Goal: Information Seeking & Learning: Learn about a topic

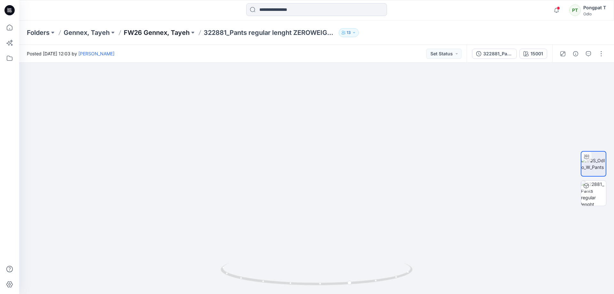
click at [155, 33] on p "FW26 Gennex, Tayeh" at bounding box center [157, 32] width 66 height 9
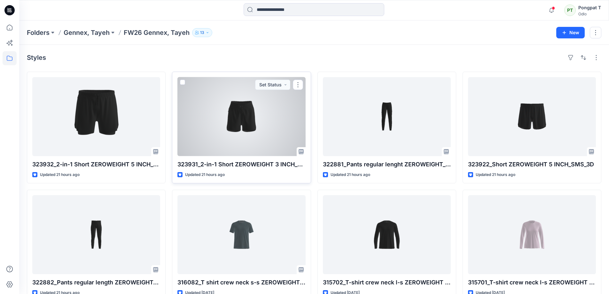
click at [254, 127] on div at bounding box center [241, 116] width 128 height 79
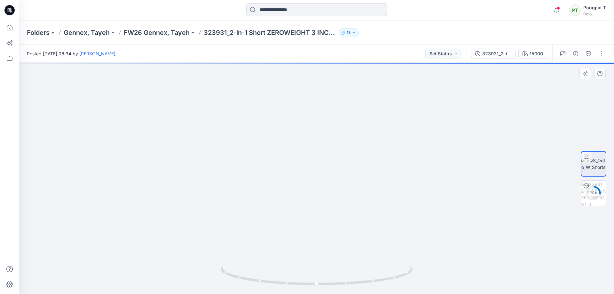
drag, startPoint x: 406, startPoint y: 223, endPoint x: 283, endPoint y: 235, distance: 123.4
click at [283, 235] on img at bounding box center [316, 118] width 495 height 351
drag, startPoint x: 337, startPoint y: 140, endPoint x: 326, endPoint y: 234, distance: 94.6
click at [326, 234] on img at bounding box center [316, 169] width 495 height 250
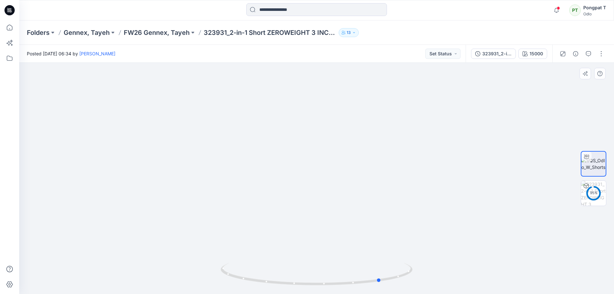
drag, startPoint x: 380, startPoint y: 282, endPoint x: 447, endPoint y: 265, distance: 68.6
click at [447, 265] on div at bounding box center [316, 178] width 595 height 231
drag, startPoint x: 361, startPoint y: 194, endPoint x: 375, endPoint y: 161, distance: 35.8
click at [375, 161] on img at bounding box center [316, 159] width 319 height 270
drag, startPoint x: 312, startPoint y: 194, endPoint x: 321, endPoint y: 82, distance: 112.6
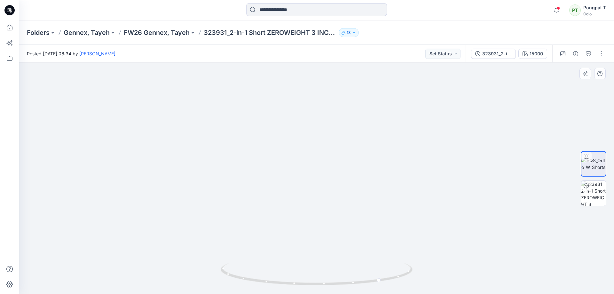
drag, startPoint x: 370, startPoint y: 141, endPoint x: 371, endPoint y: 223, distance: 81.2
drag, startPoint x: 386, startPoint y: 216, endPoint x: 426, endPoint y: 304, distance: 97.2
click at [426, 294] on html "Notifications [PERSON_NAME] shared 323932_2-in-1 Short ZEROWEIGHT 5 INCH_SMS_3D…" at bounding box center [307, 147] width 614 height 294
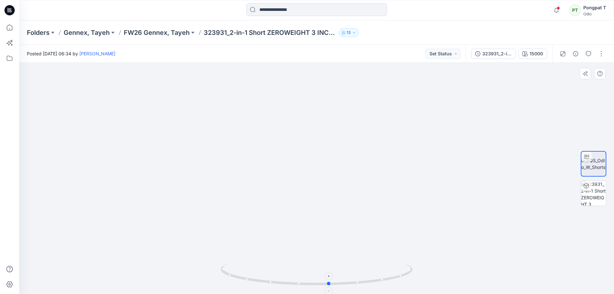
drag, startPoint x: 377, startPoint y: 279, endPoint x: 326, endPoint y: 286, distance: 52.2
click at [326, 286] on icon at bounding box center [317, 275] width 193 height 24
click at [599, 208] on div at bounding box center [594, 178] width 26 height 160
click at [601, 197] on img at bounding box center [593, 193] width 25 height 25
